Goal: Task Accomplishment & Management: Manage account settings

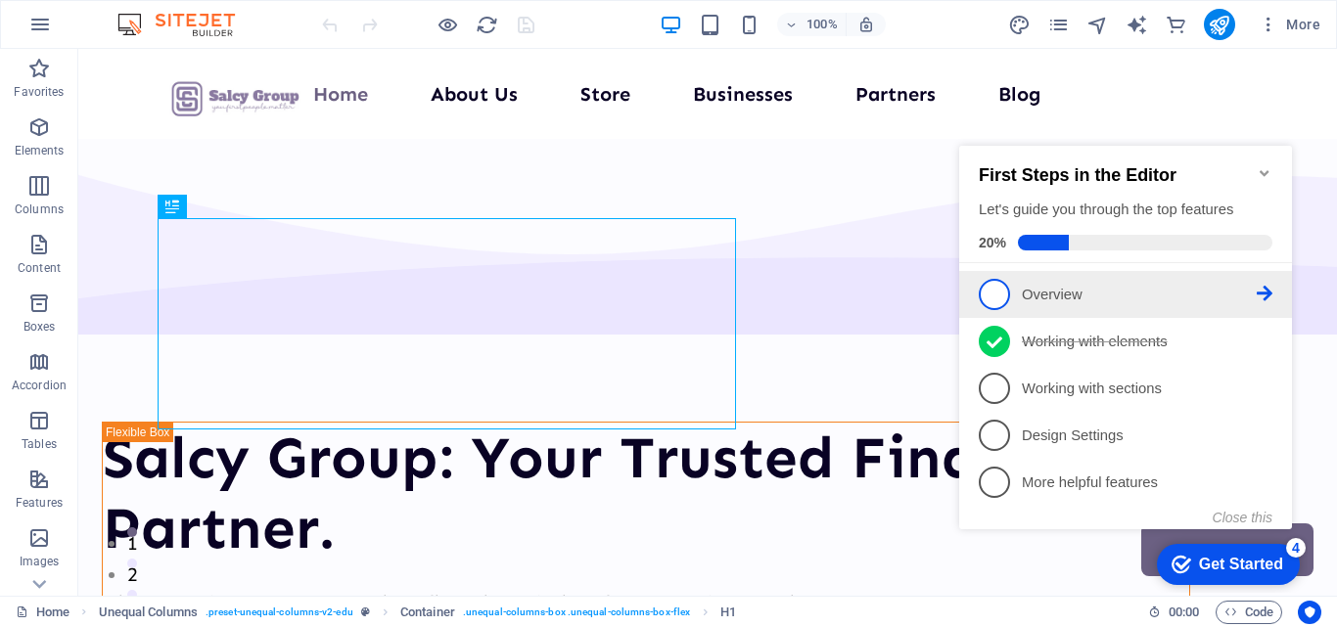
click at [992, 284] on span "1" at bounding box center [994, 294] width 31 height 31
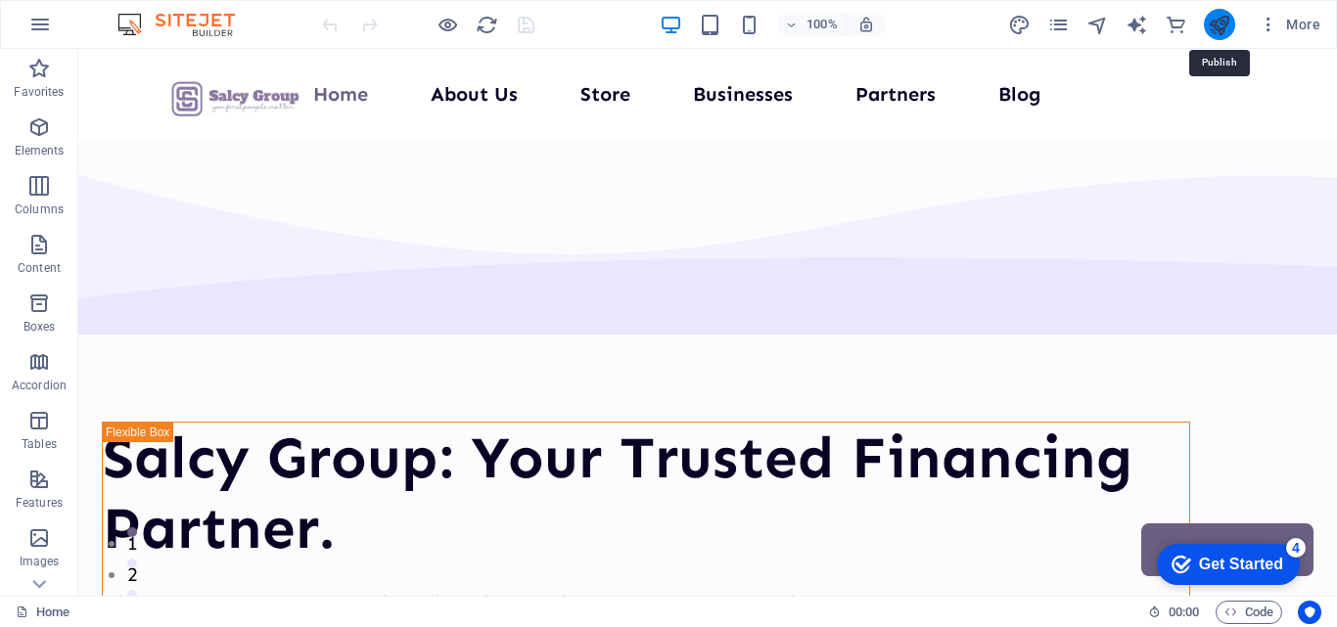
click at [1217, 29] on icon "publish" at bounding box center [1219, 25] width 23 height 23
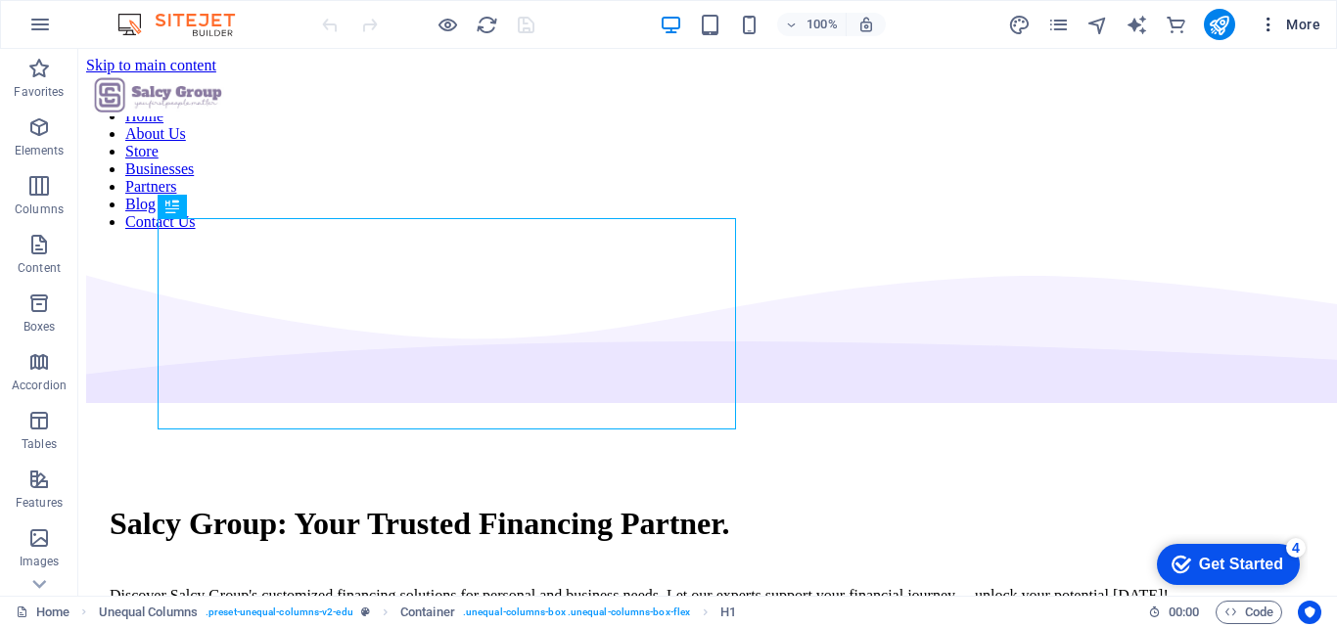
click at [1292, 21] on span "More" at bounding box center [1290, 25] width 62 height 20
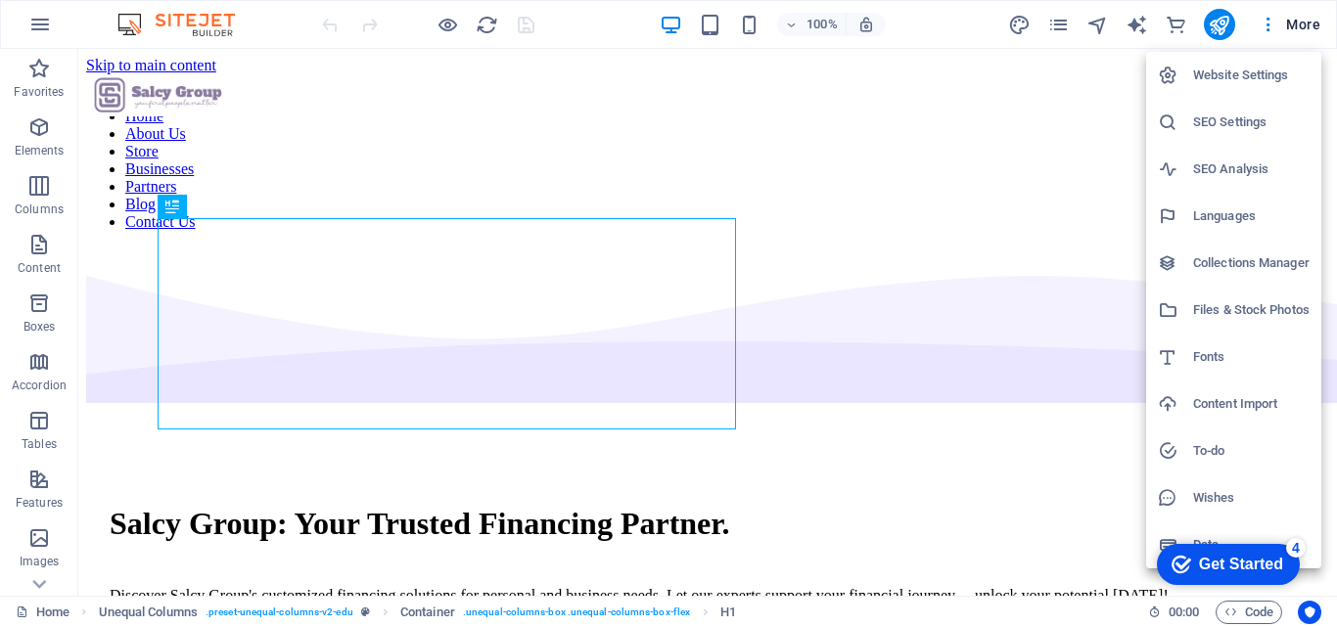
click at [1271, 79] on h6 "Website Settings" at bounding box center [1251, 75] width 116 height 23
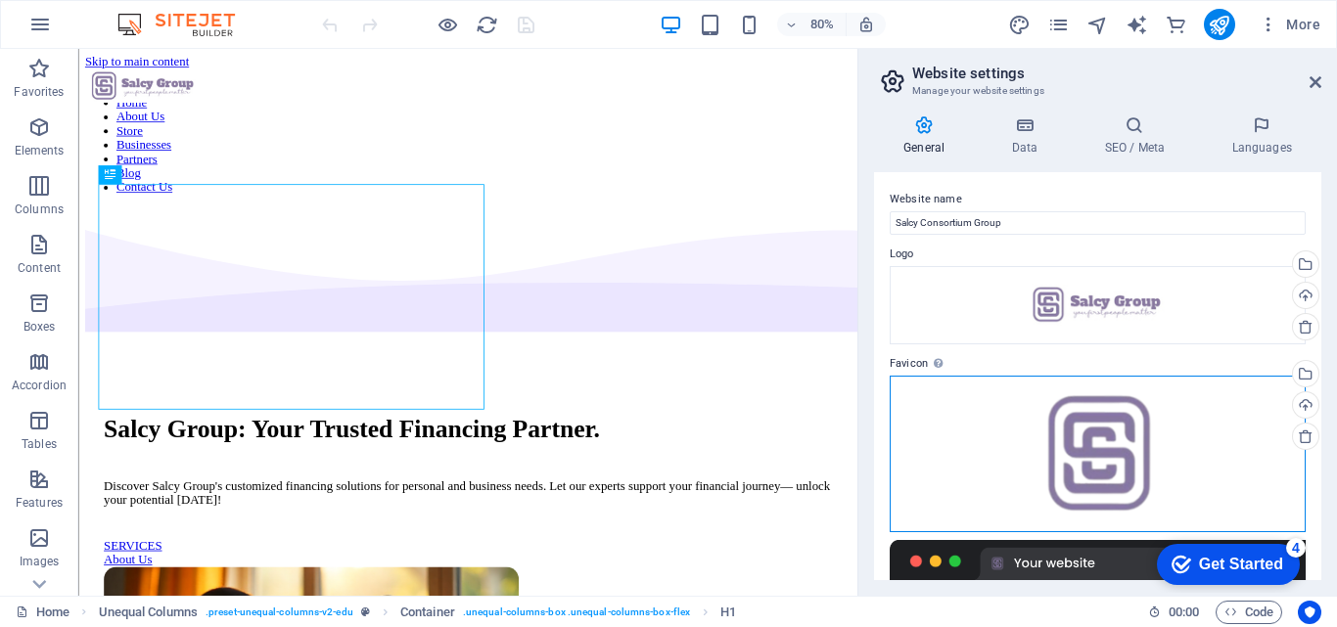
click at [1160, 440] on div "Drag files here, click to choose files or select files from Files or our free s…" at bounding box center [1098, 454] width 416 height 157
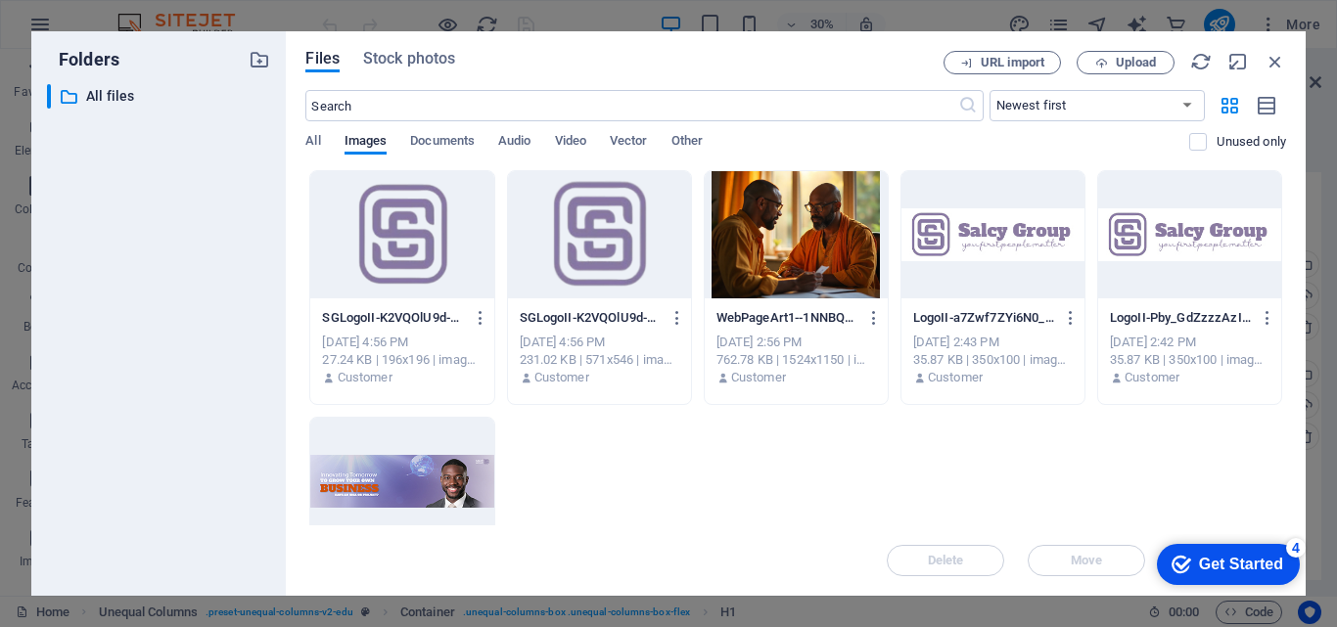
click at [327, 242] on div at bounding box center [401, 234] width 183 height 127
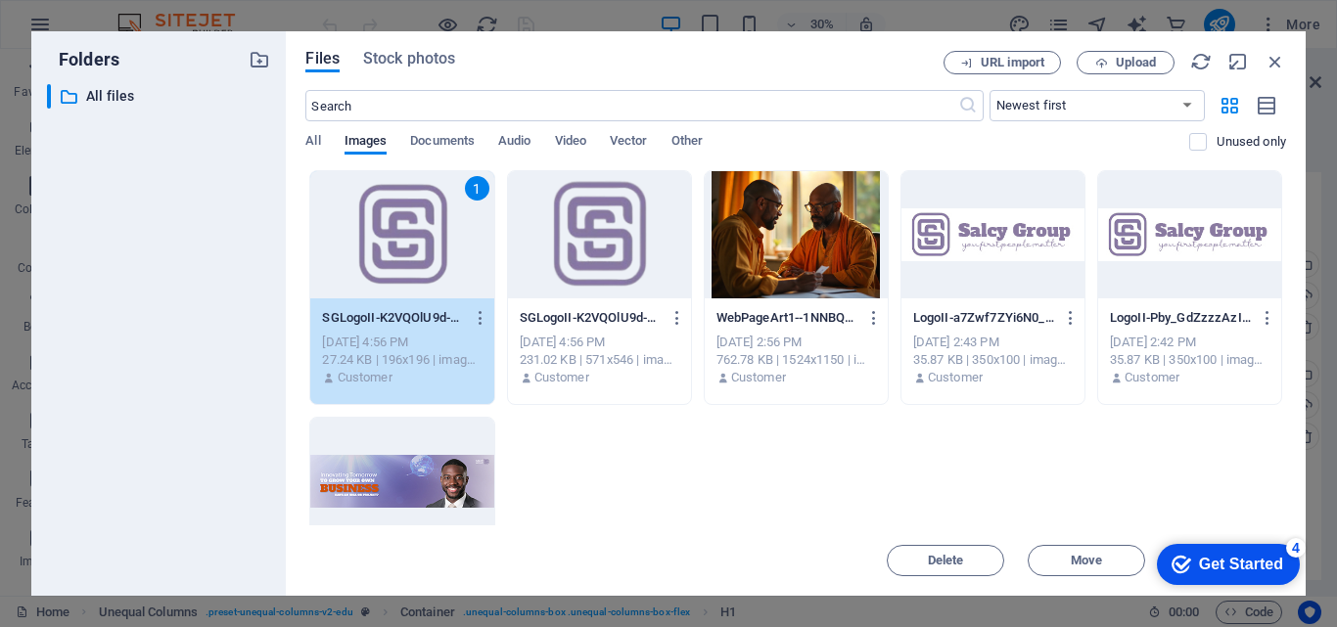
click at [610, 271] on div at bounding box center [599, 234] width 183 height 127
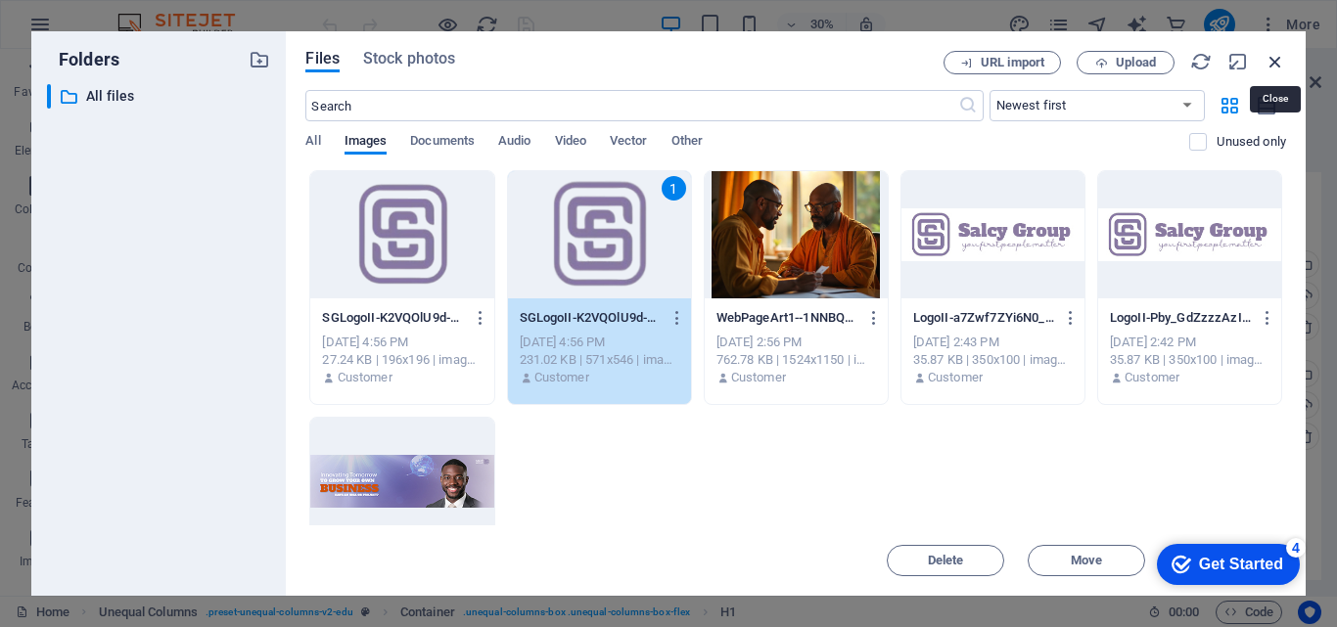
click at [1271, 57] on icon "button" at bounding box center [1276, 62] width 22 height 22
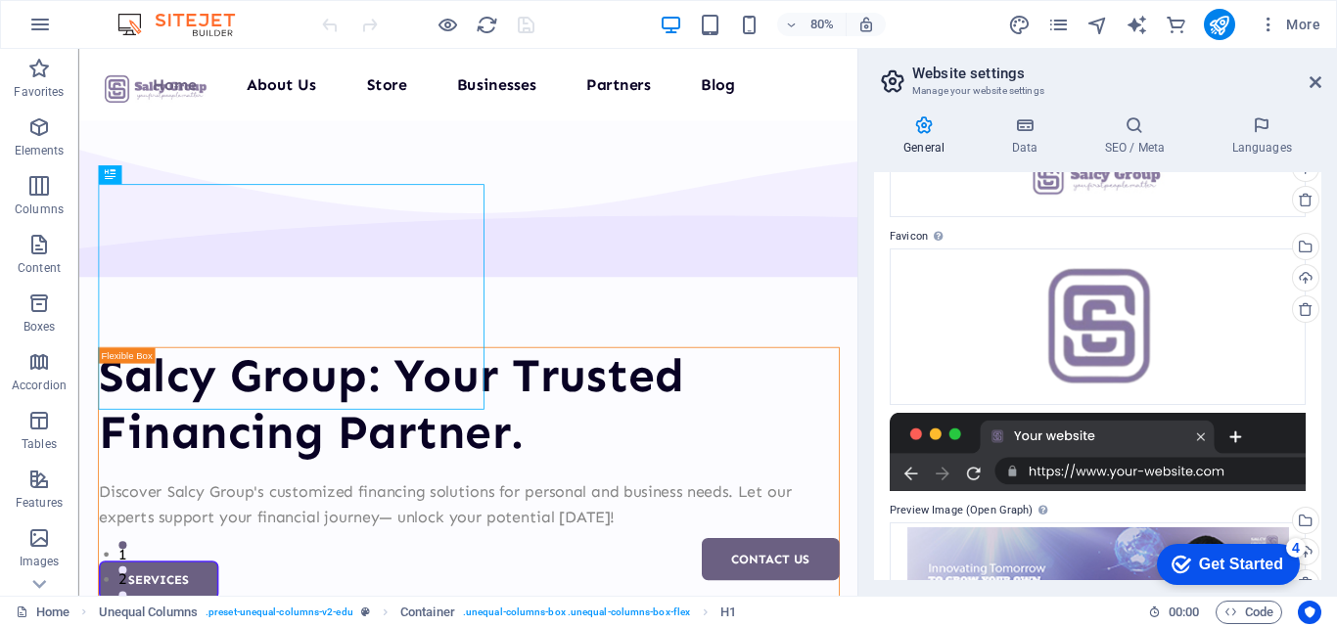
scroll to position [204, 0]
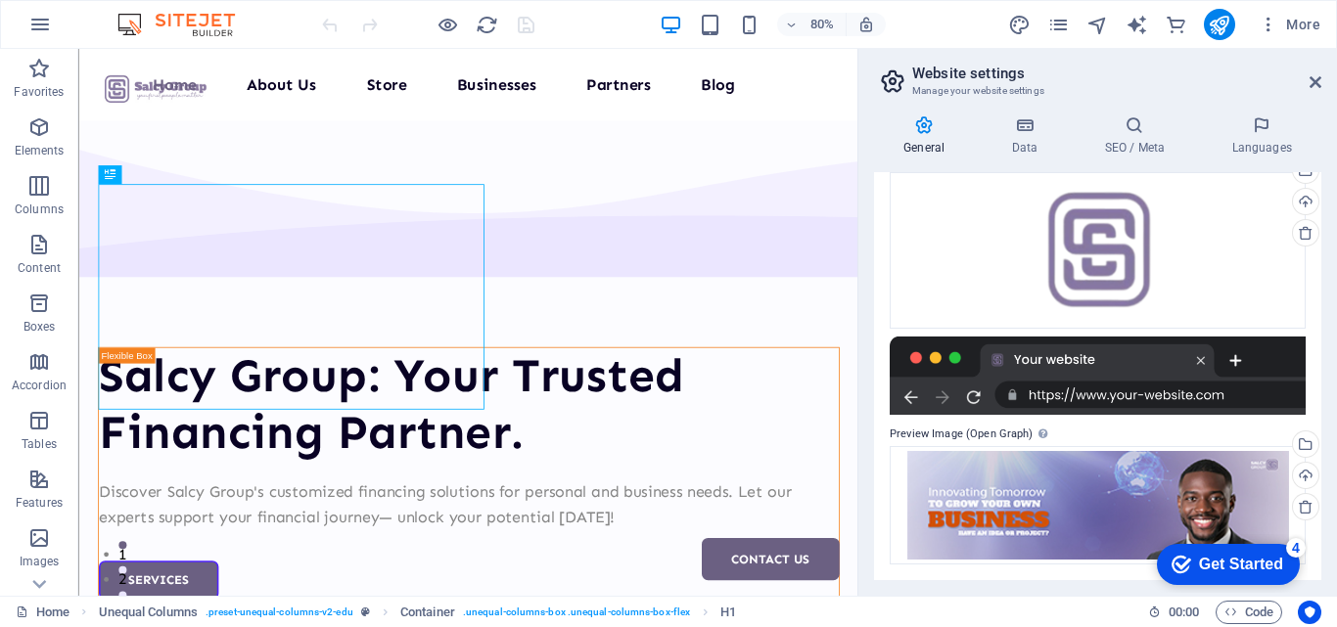
click at [1316, 237] on div "Website name Salcy Consortium Group Logo Drag files here, click to choose files…" at bounding box center [1097, 376] width 447 height 408
click at [1323, 235] on div "General Data SEO / Meta Languages Website name Salcy Consortium Group Logo Drag…" at bounding box center [1097, 348] width 479 height 496
click at [1321, 264] on div "General Data SEO / Meta Languages Website name Salcy Consortium Group Logo Drag…" at bounding box center [1097, 348] width 479 height 496
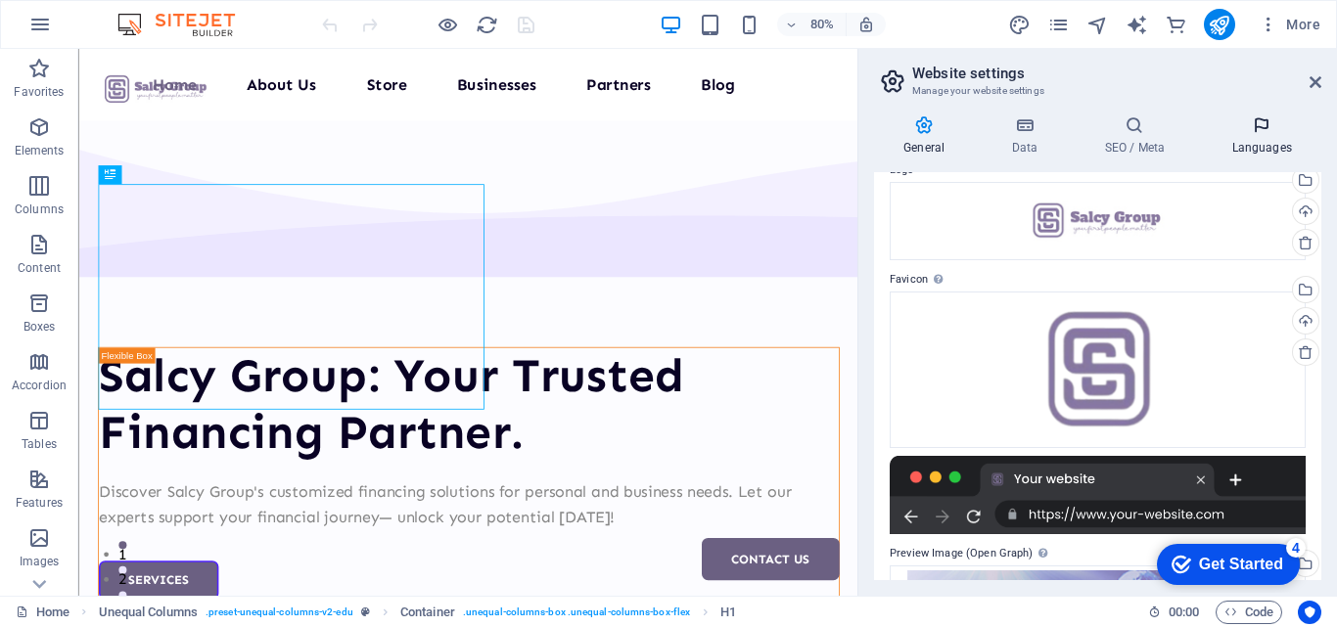
scroll to position [0, 0]
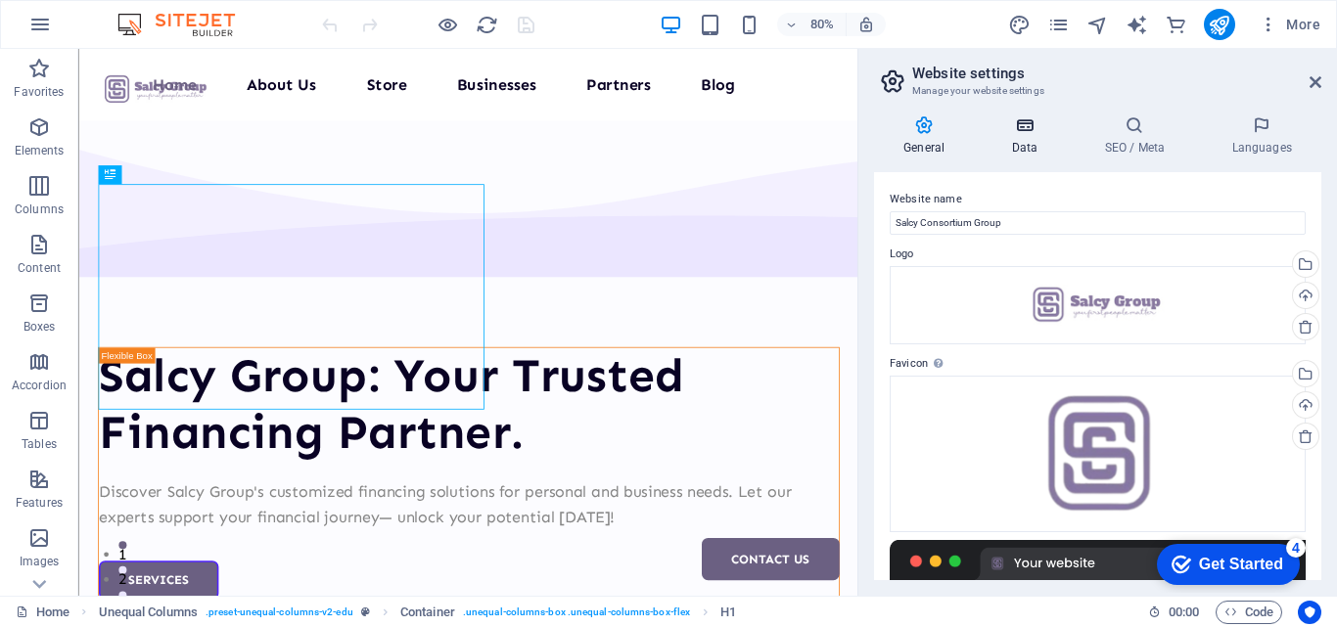
click at [1034, 132] on icon at bounding box center [1024, 125] width 85 height 20
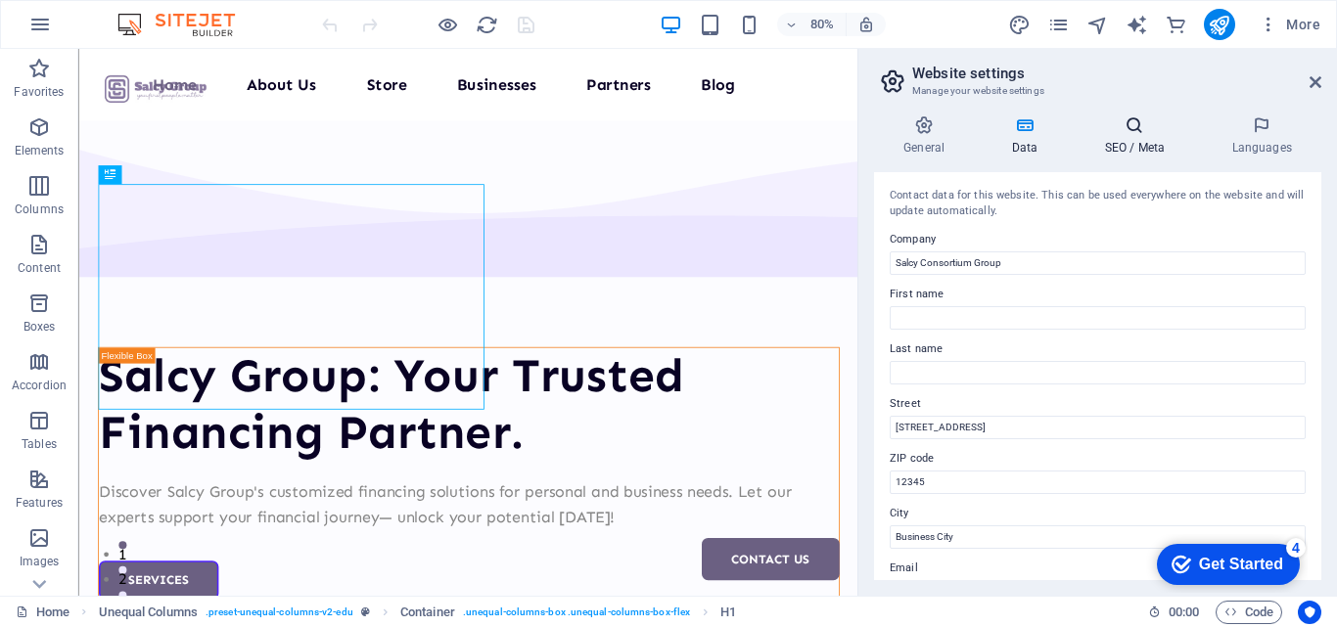
click at [1138, 148] on h4 "SEO / Meta" at bounding box center [1138, 135] width 127 height 41
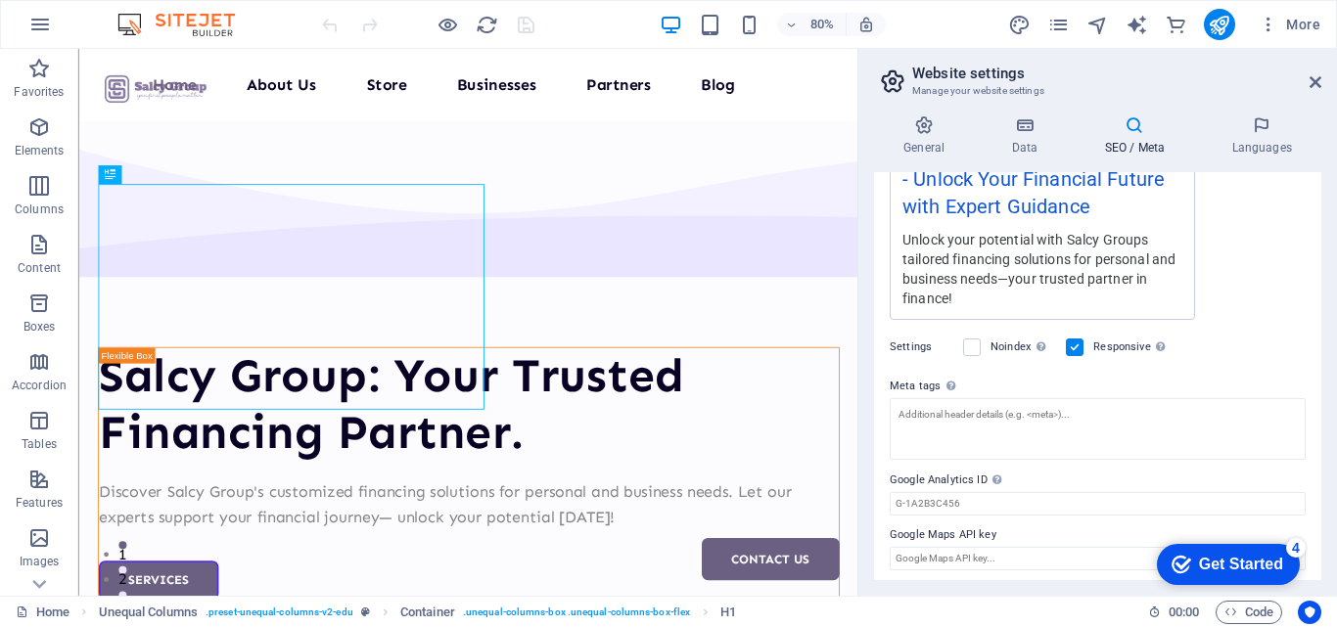
scroll to position [426, 0]
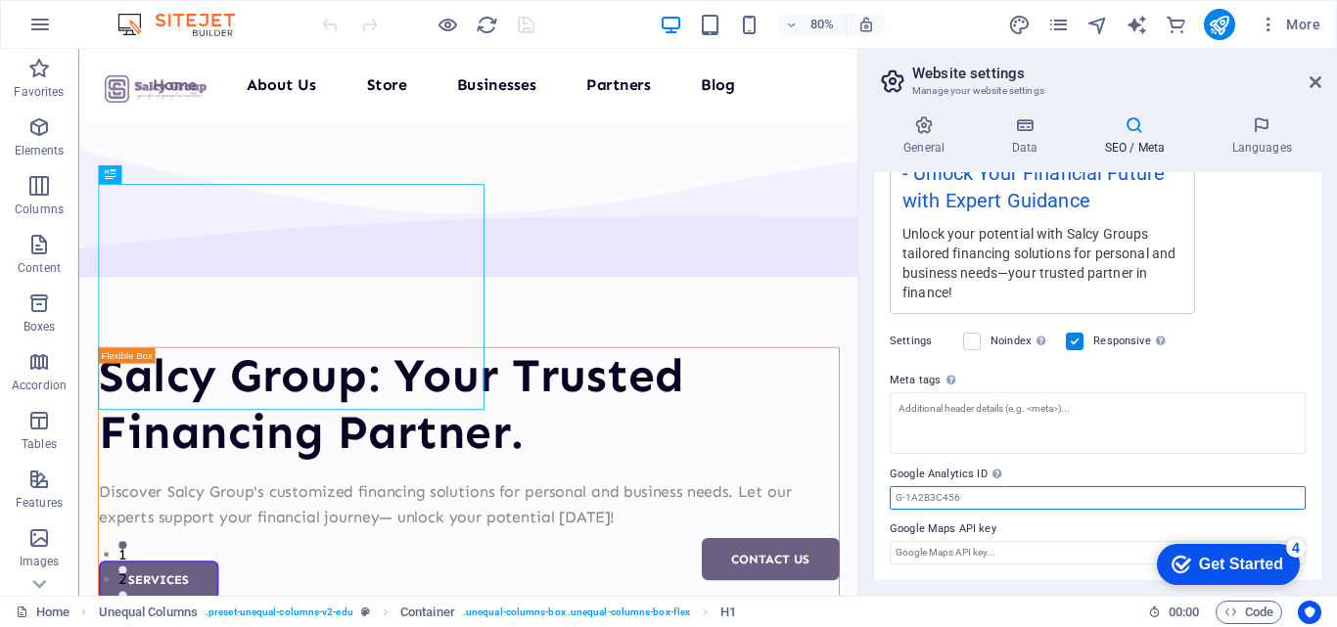
click at [941, 494] on input "Google Analytics ID Please only add the Google Analytics ID. We automatically i…" at bounding box center [1098, 497] width 416 height 23
paste input "G-Y4KQYQWXQ1"
type input "G-Y4KQYQWXQ1"
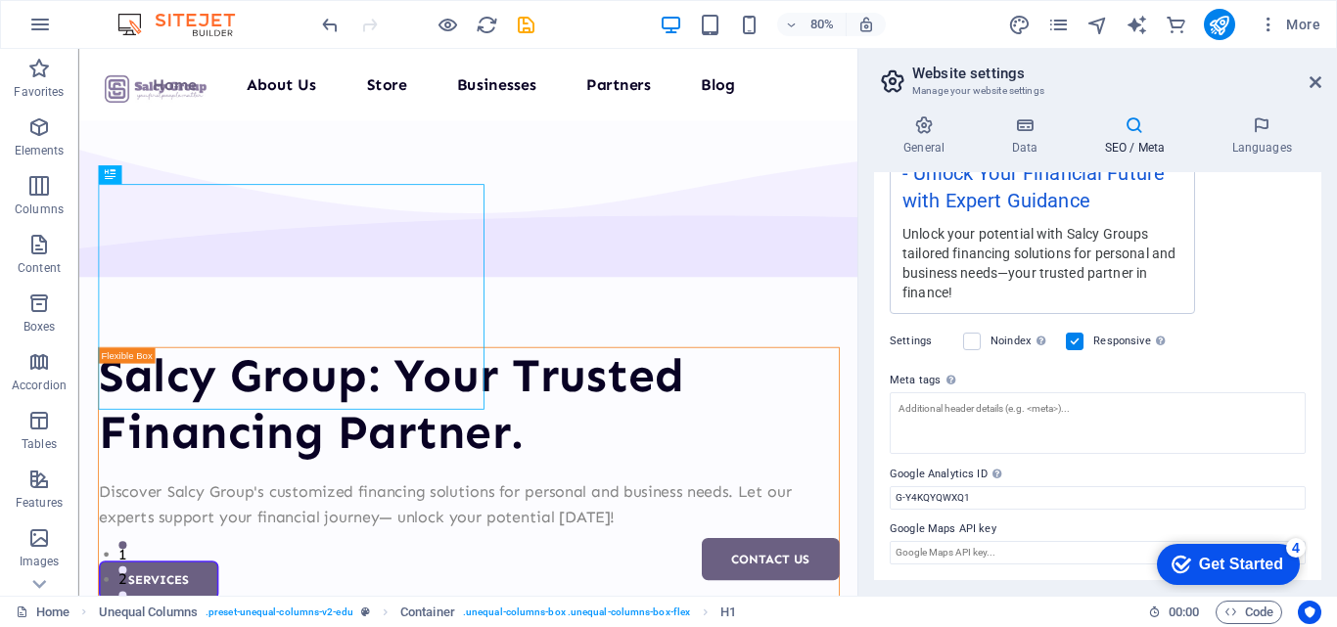
click at [1336, 544] on div "General Data SEO / Meta Languages Website name Salcy Consortium Group Logo Drag…" at bounding box center [1097, 348] width 479 height 496
drag, startPoint x: 1321, startPoint y: 441, endPoint x: 1325, endPoint y: 349, distance: 92.1
click at [1325, 349] on div "General Data SEO / Meta Languages Website name Salcy Consortium Group Logo Drag…" at bounding box center [1097, 348] width 479 height 496
click at [1299, 336] on div "Settings Noindex Instruct search engines to exclude this website from search re…" at bounding box center [1098, 341] width 416 height 55
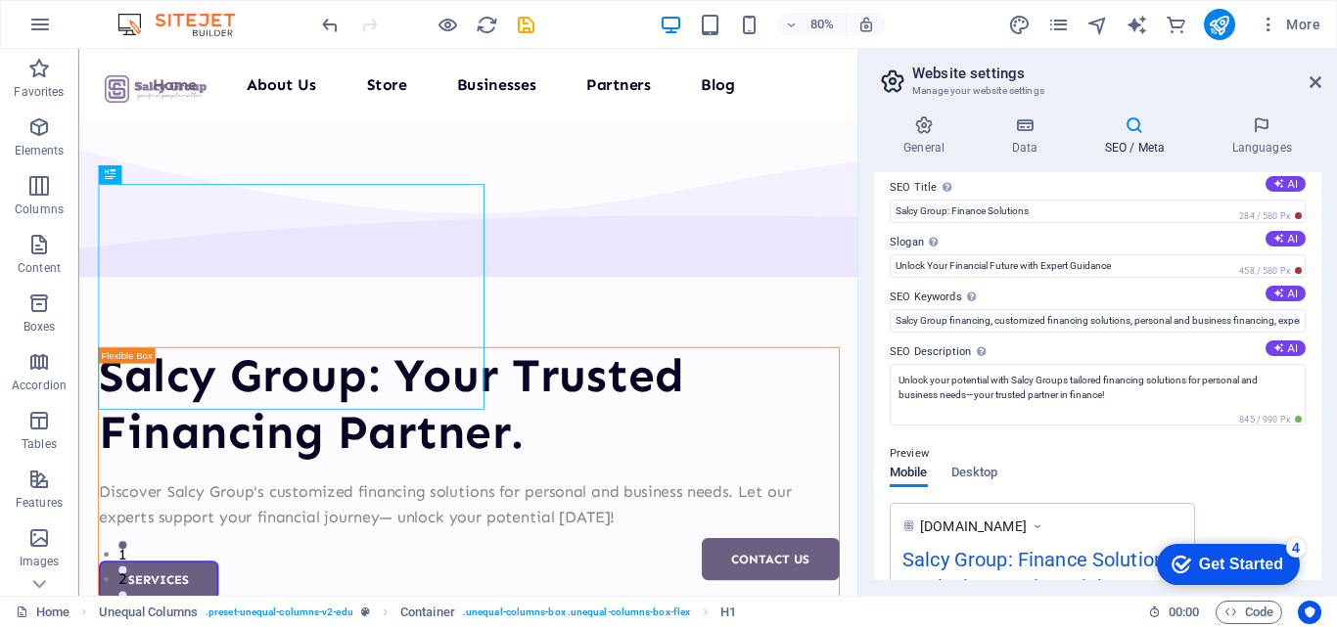
scroll to position [0, 0]
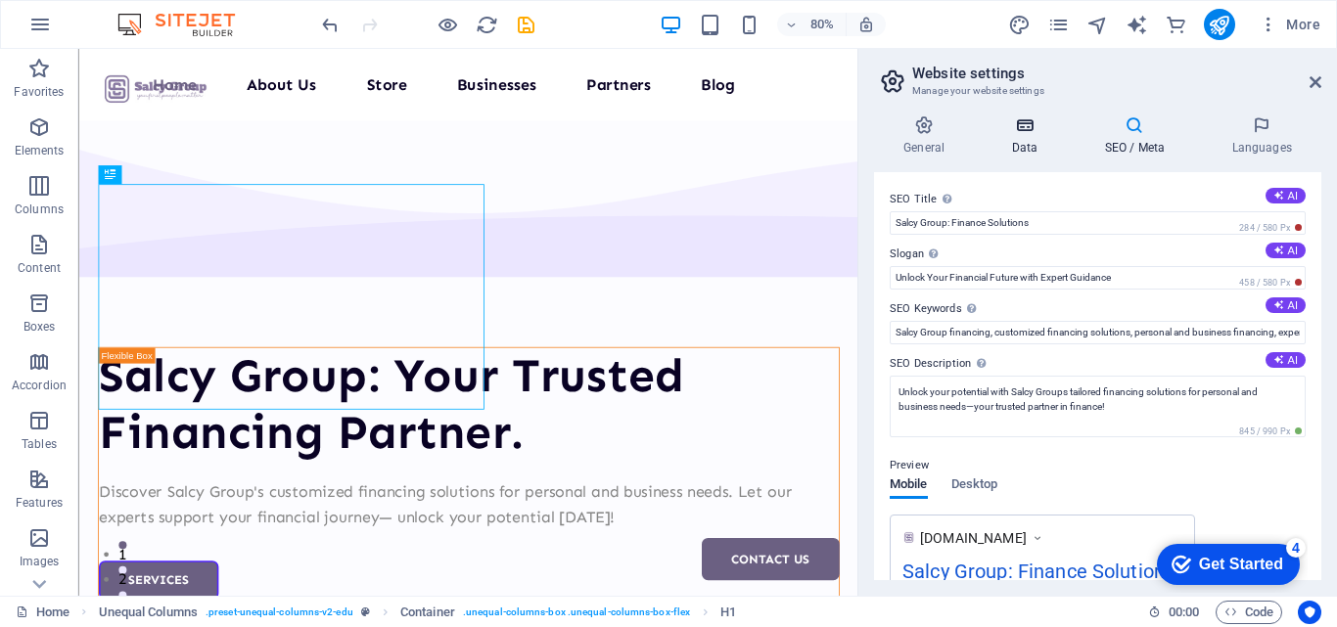
click at [1047, 139] on h4 "Data" at bounding box center [1028, 135] width 93 height 41
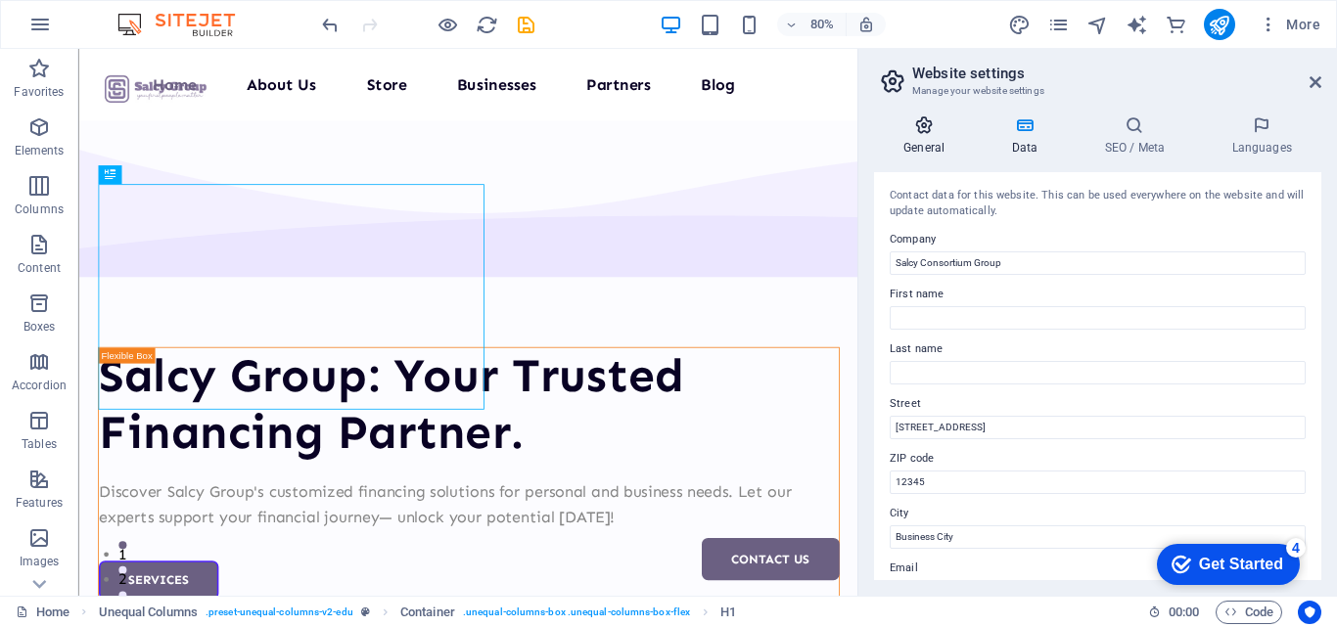
click at [935, 148] on h4 "General" at bounding box center [928, 135] width 108 height 41
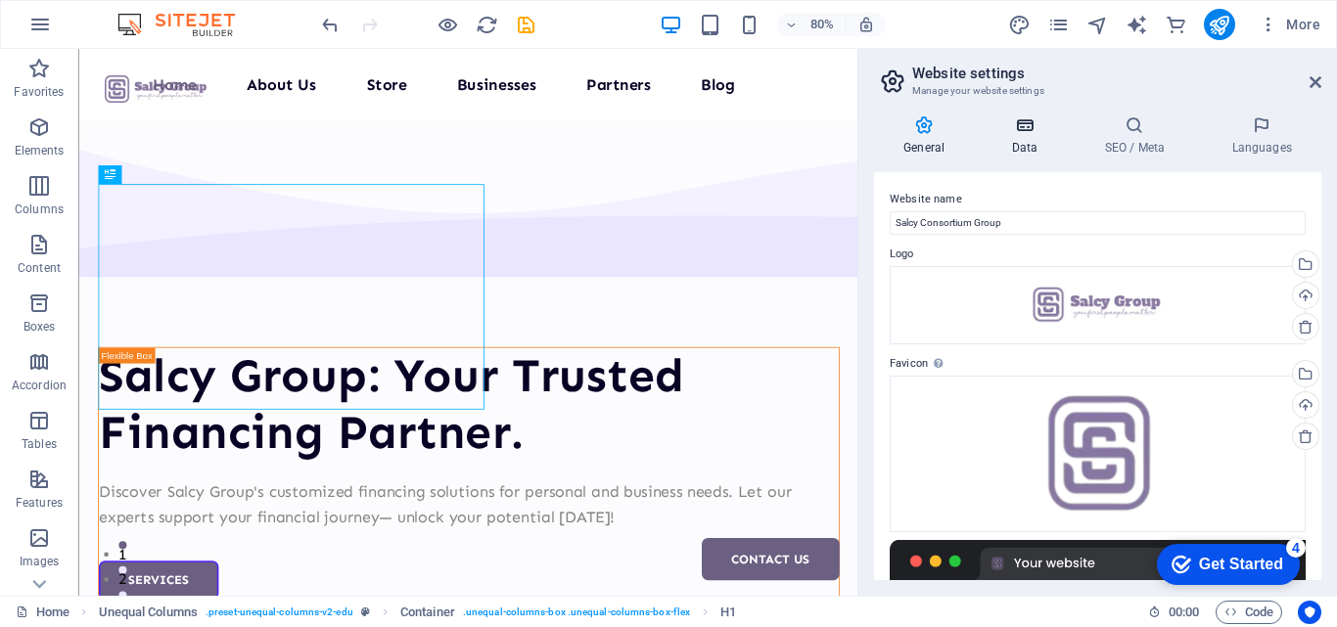
click at [1025, 140] on h4 "Data" at bounding box center [1028, 135] width 93 height 41
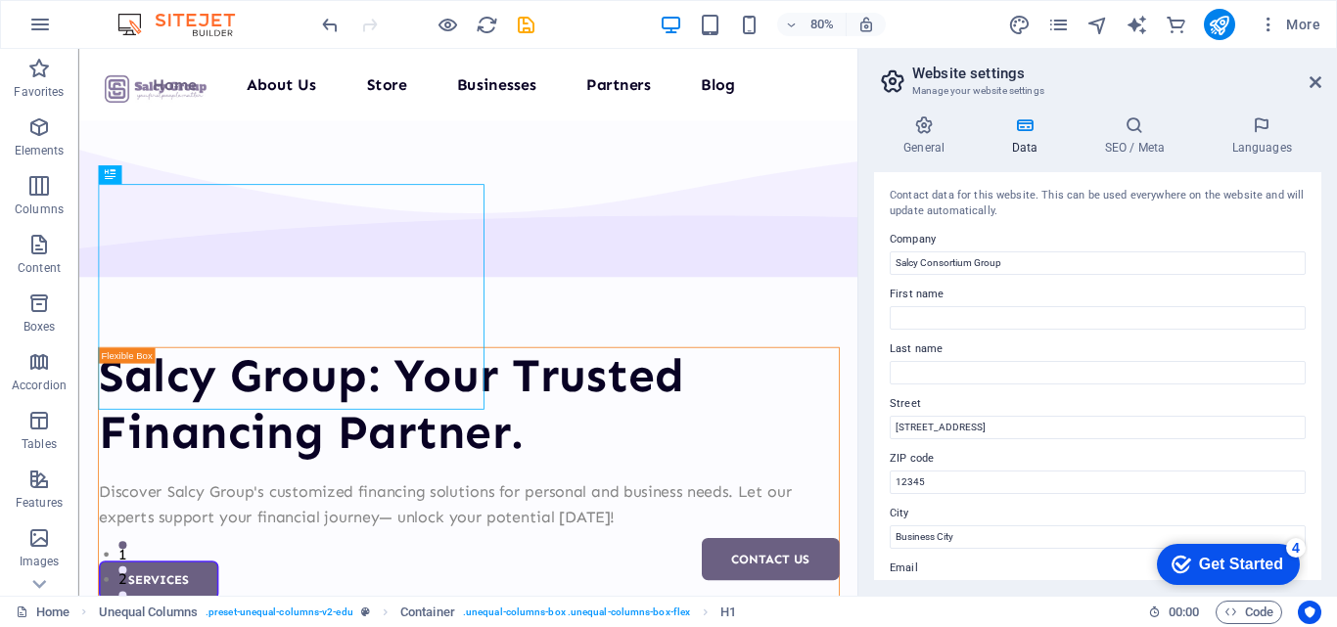
click at [1315, 365] on div "Contact data for this website. This can be used everywhere on the website and w…" at bounding box center [1097, 376] width 447 height 408
click at [926, 140] on h4 "General" at bounding box center [928, 135] width 108 height 41
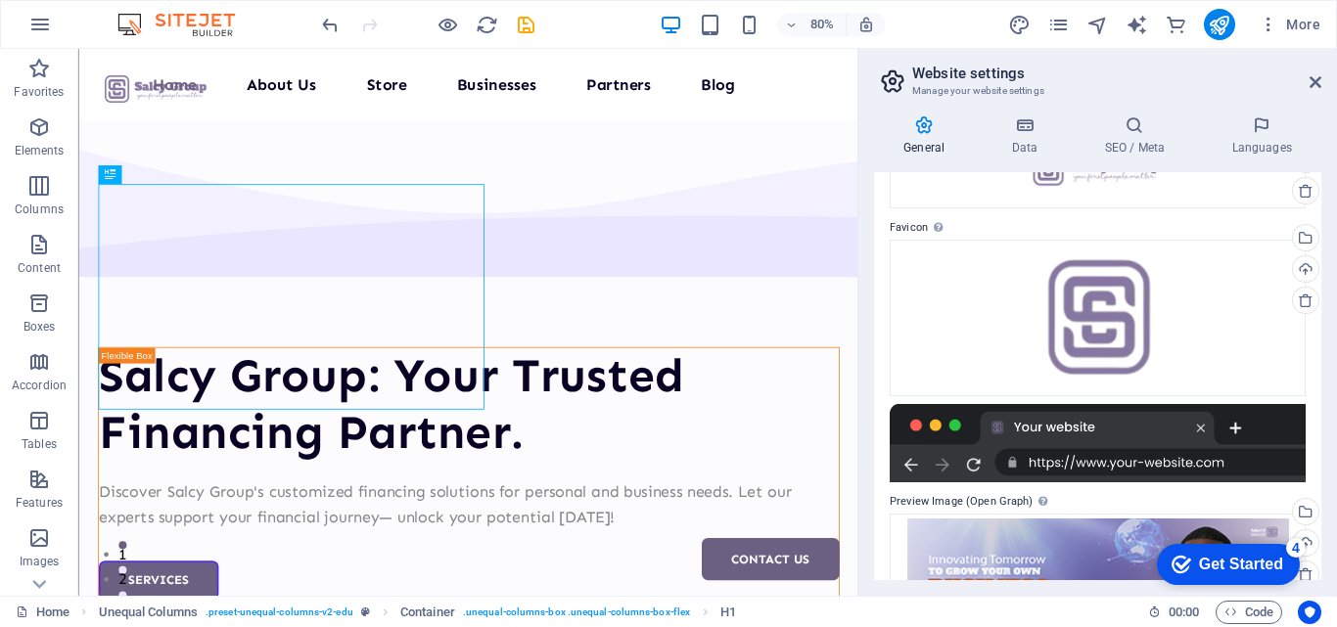
scroll to position [204, 0]
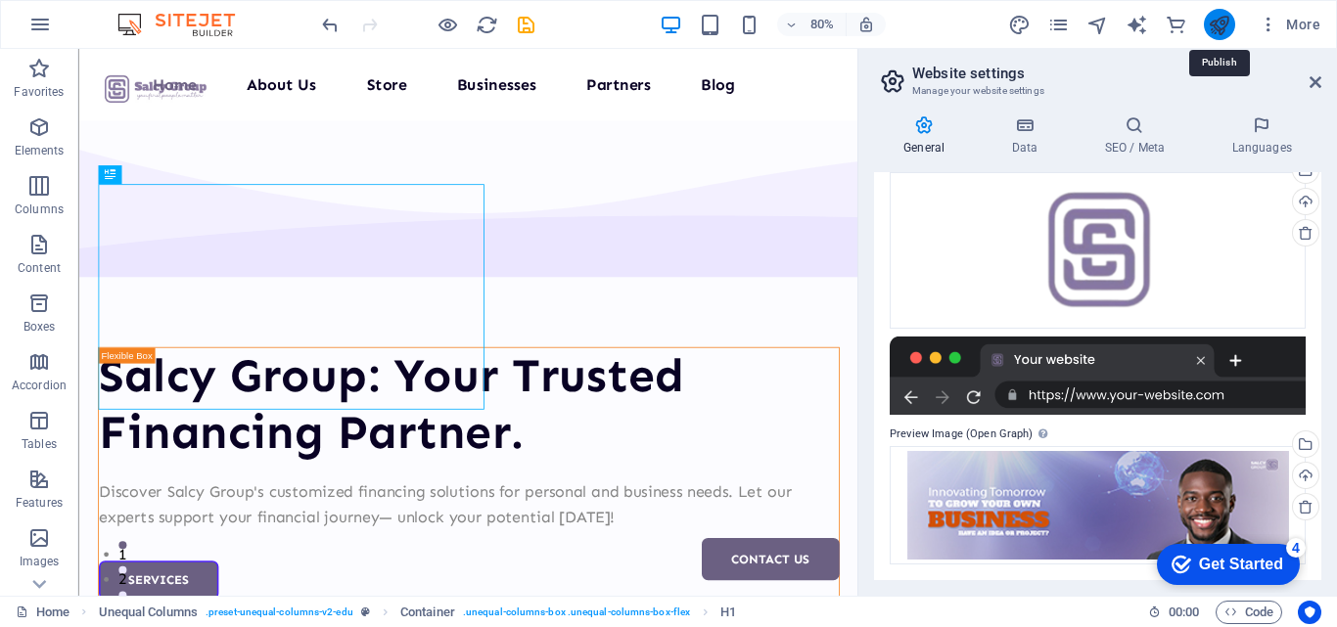
click at [1212, 21] on icon "publish" at bounding box center [1219, 25] width 23 height 23
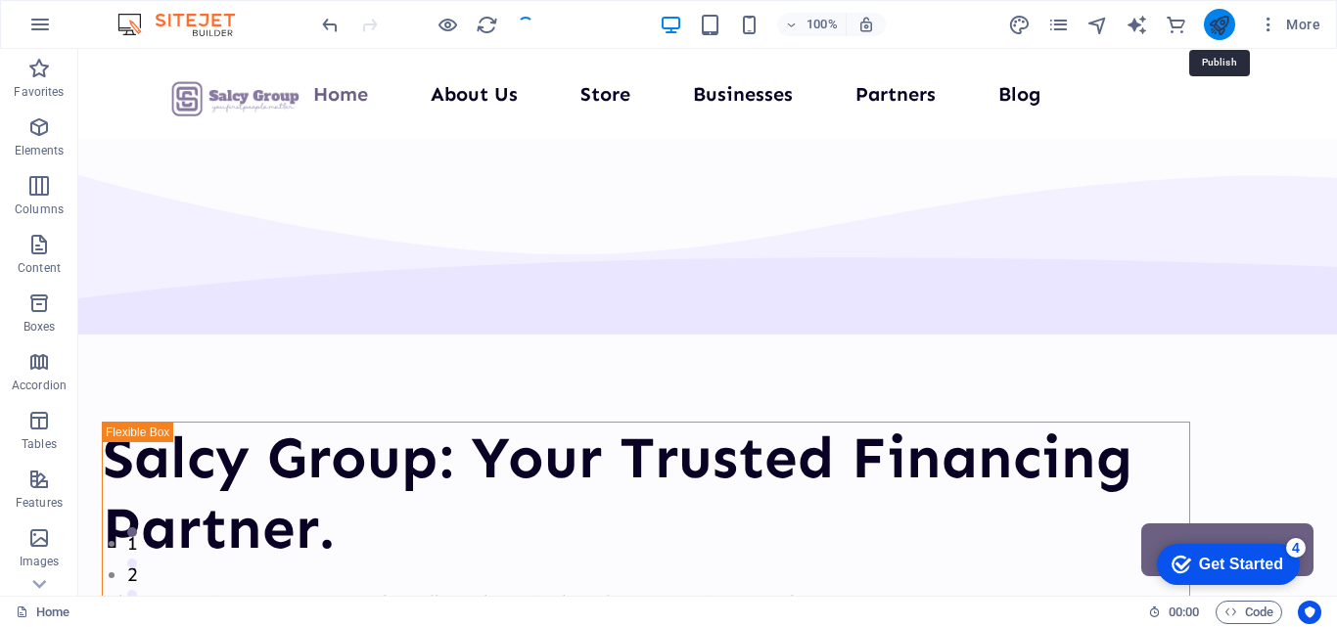
click at [1212, 21] on icon "publish" at bounding box center [1219, 25] width 23 height 23
